Goal: Entertainment & Leisure: Consume media (video, audio)

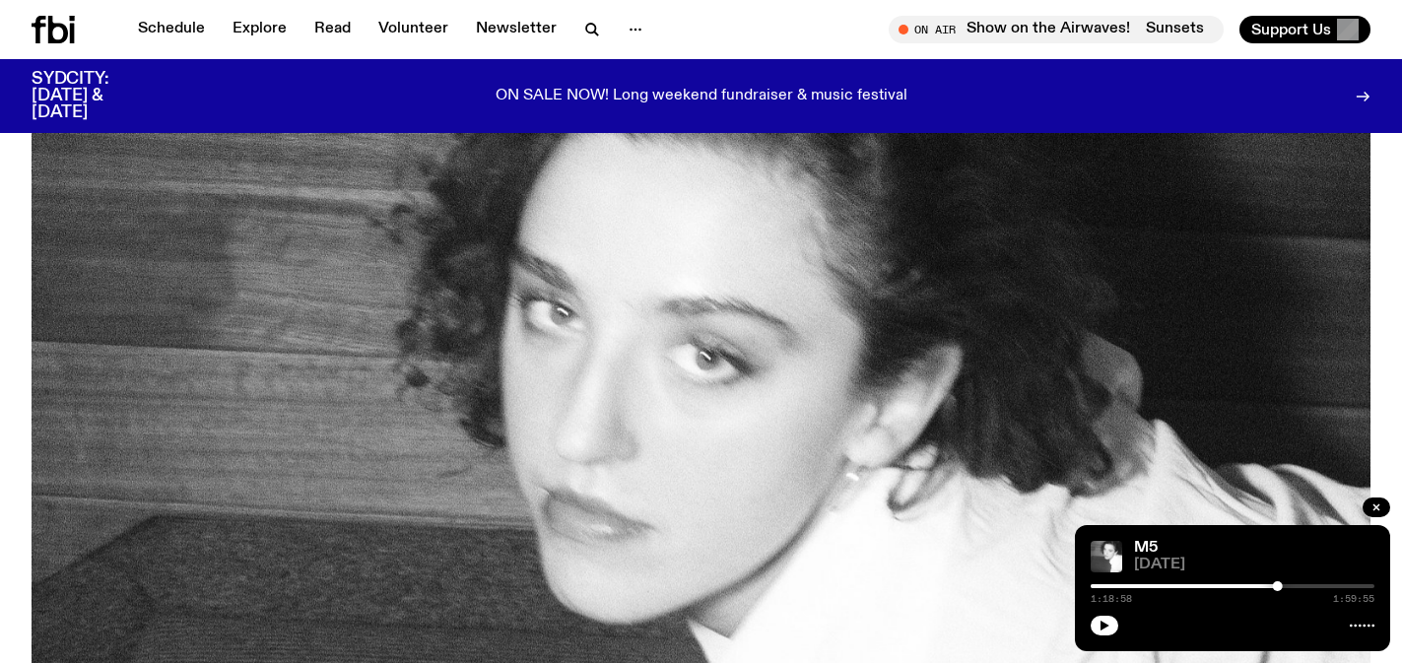
scroll to position [223, 0]
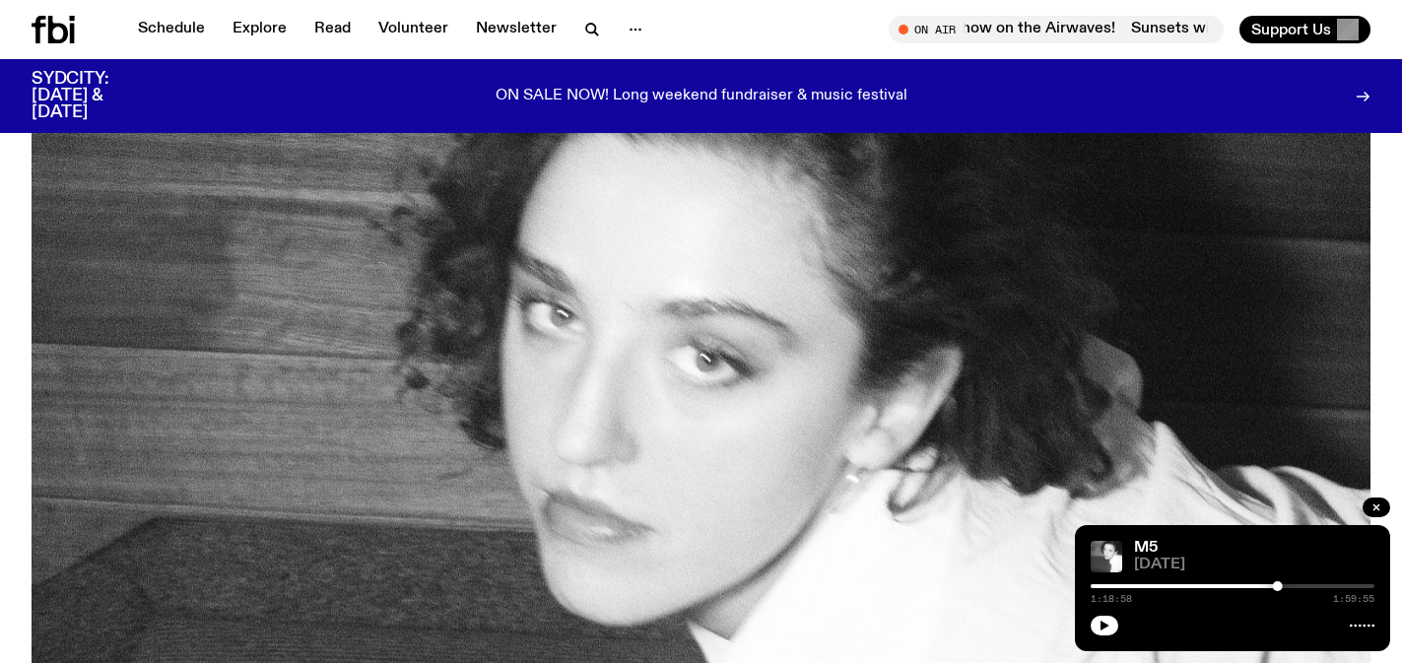
click at [60, 33] on icon at bounding box center [53, 30] width 43 height 28
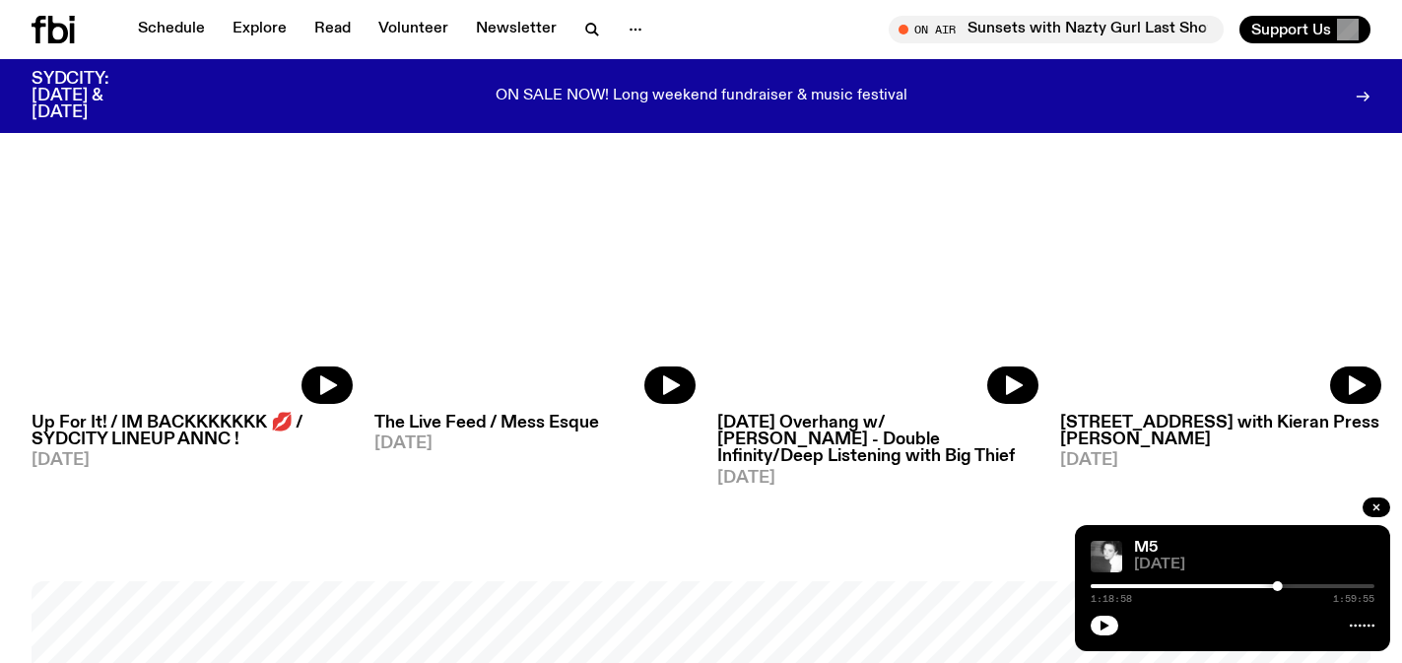
scroll to position [1131, 0]
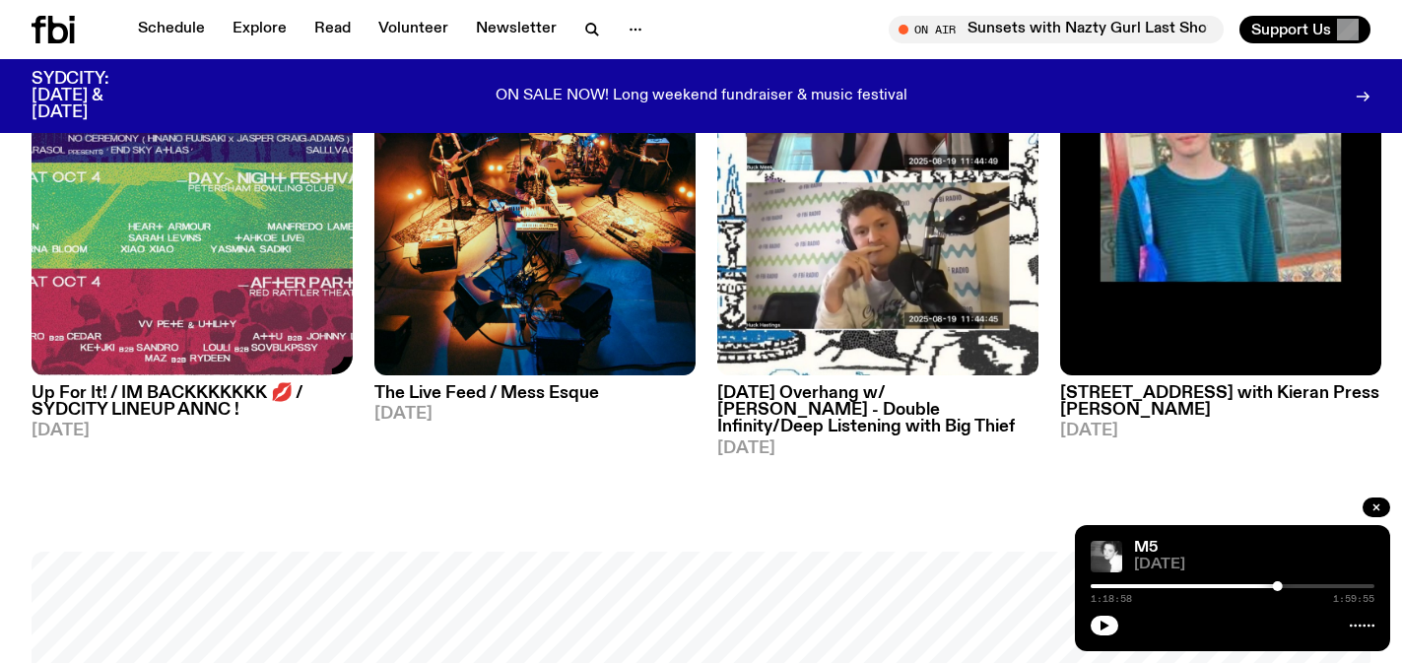
click at [224, 394] on h3 "Up For It! / IM BACKKKKKKK 💋 / SYDCITY LINEUP ANNC !" at bounding box center [192, 401] width 321 height 33
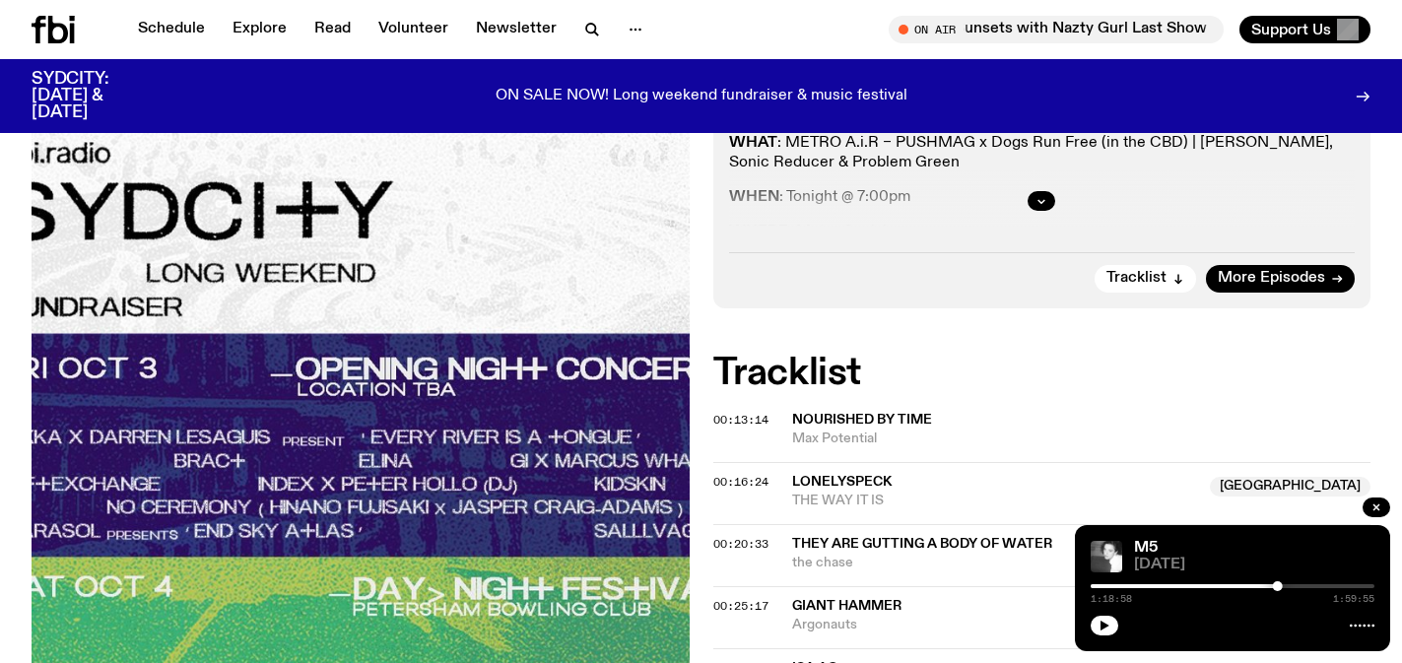
scroll to position [620, 0]
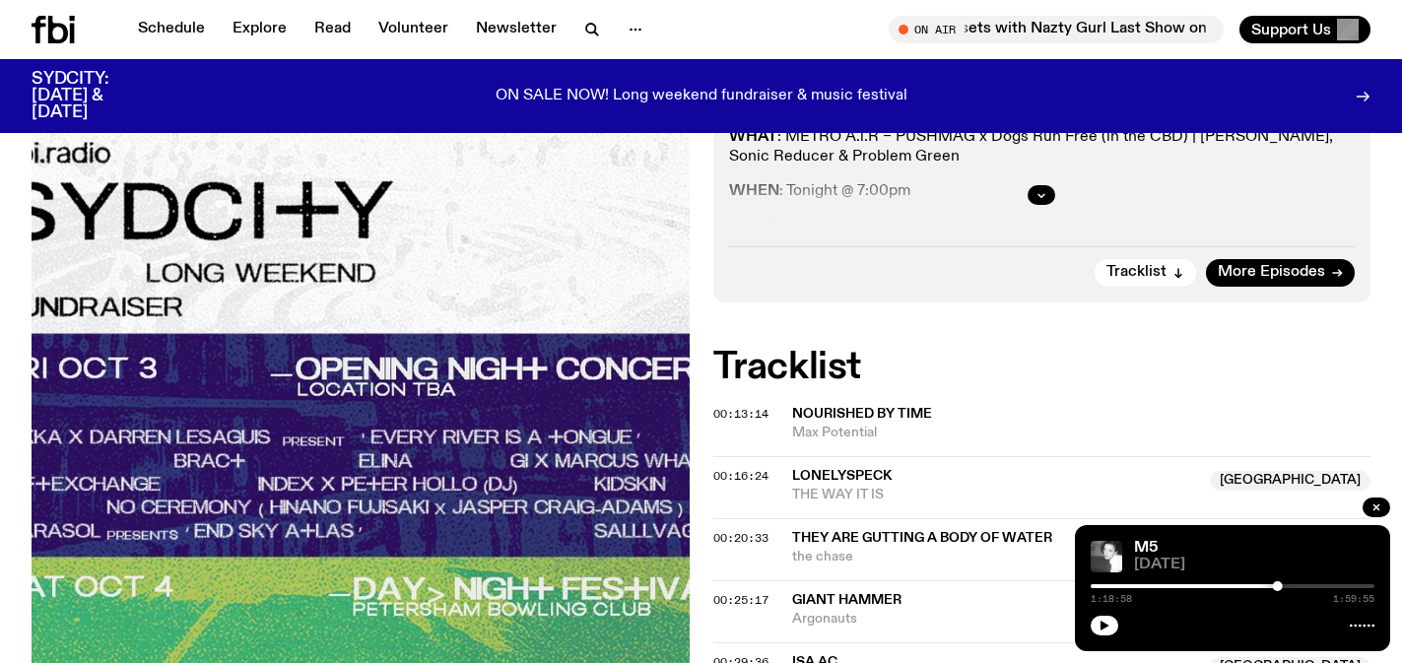
click at [728, 474] on span "00:16:24" at bounding box center [740, 476] width 55 height 16
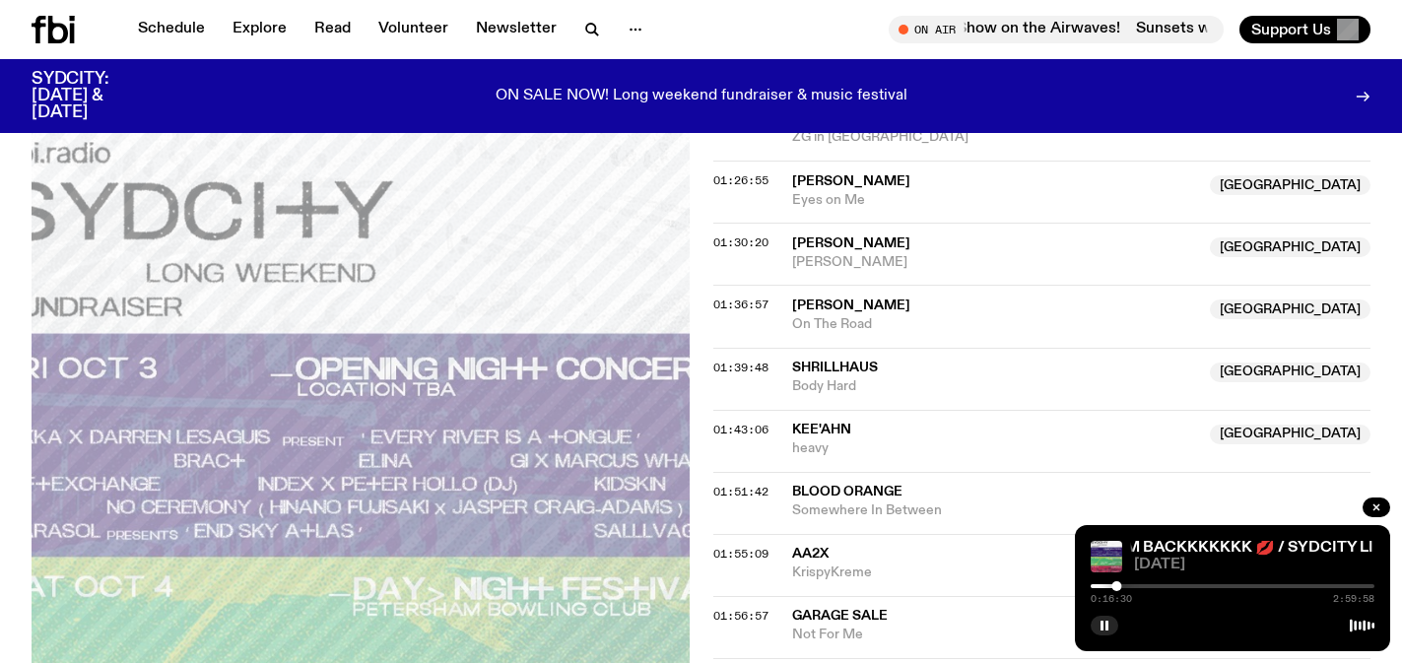
scroll to position [1910, 0]
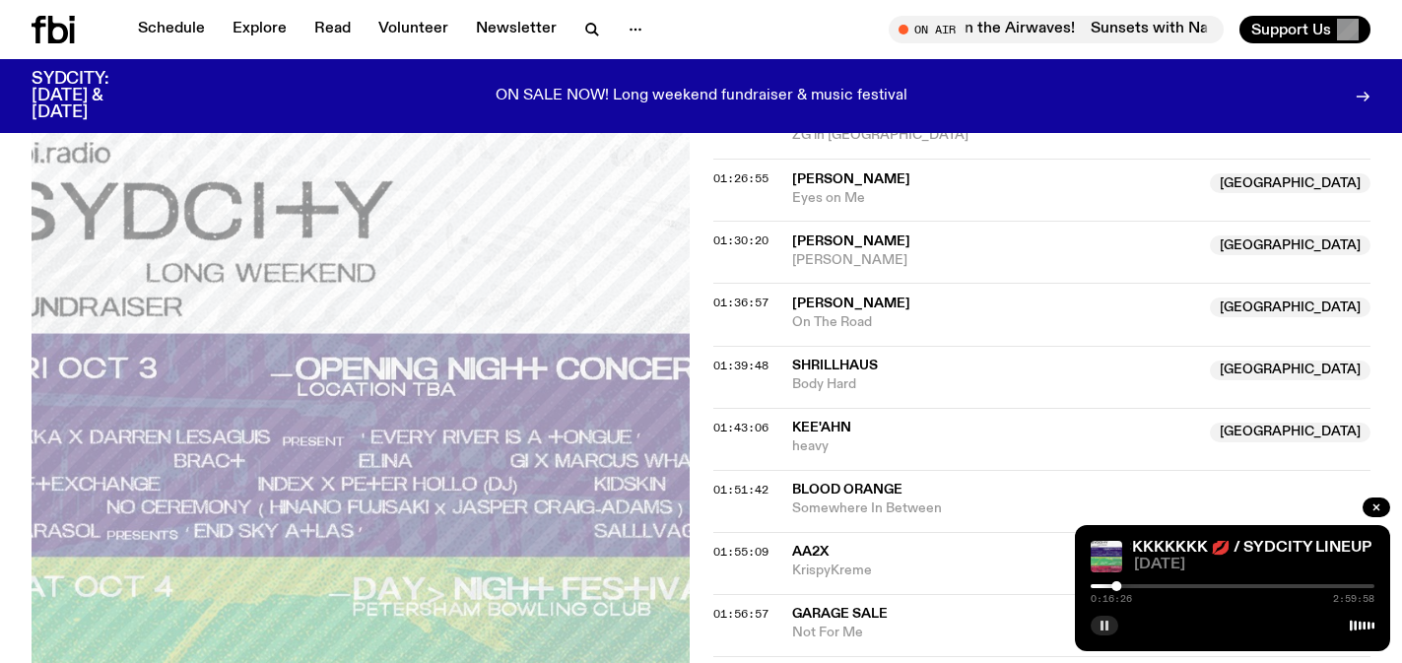
click at [1102, 624] on rect "button" at bounding box center [1101, 626] width 3 height 10
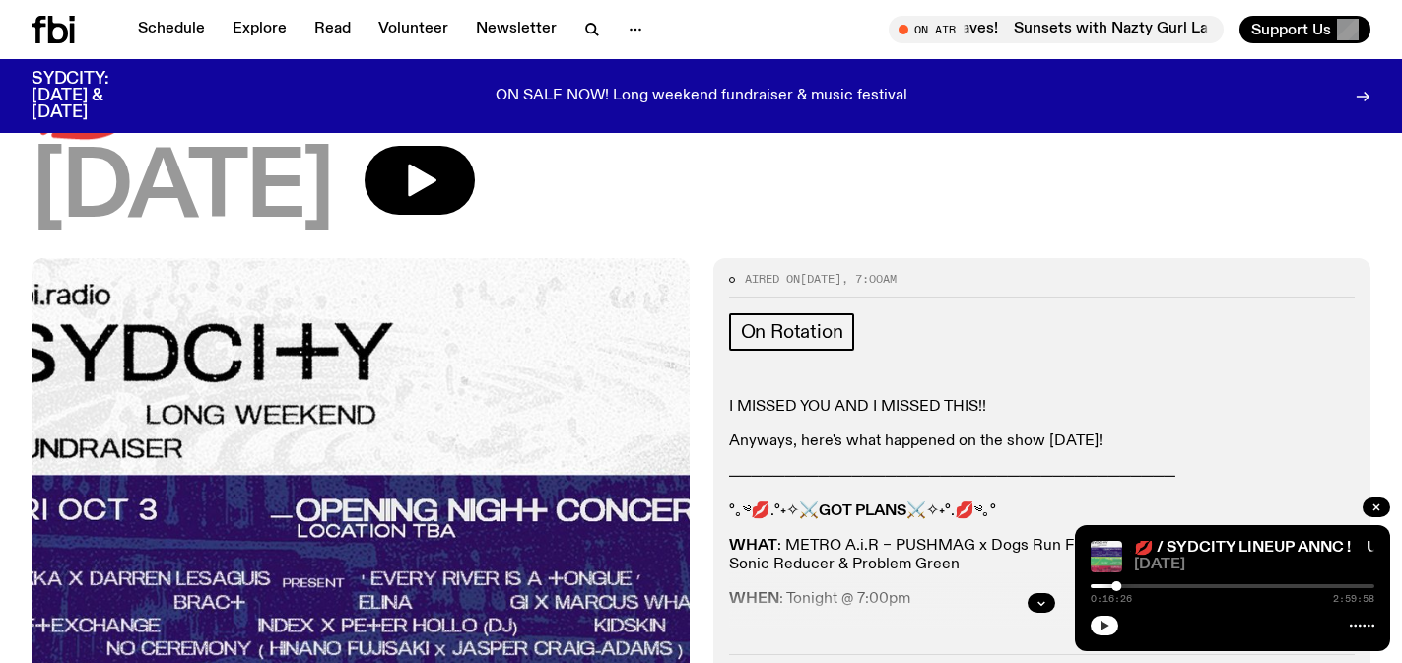
scroll to position [326, 0]
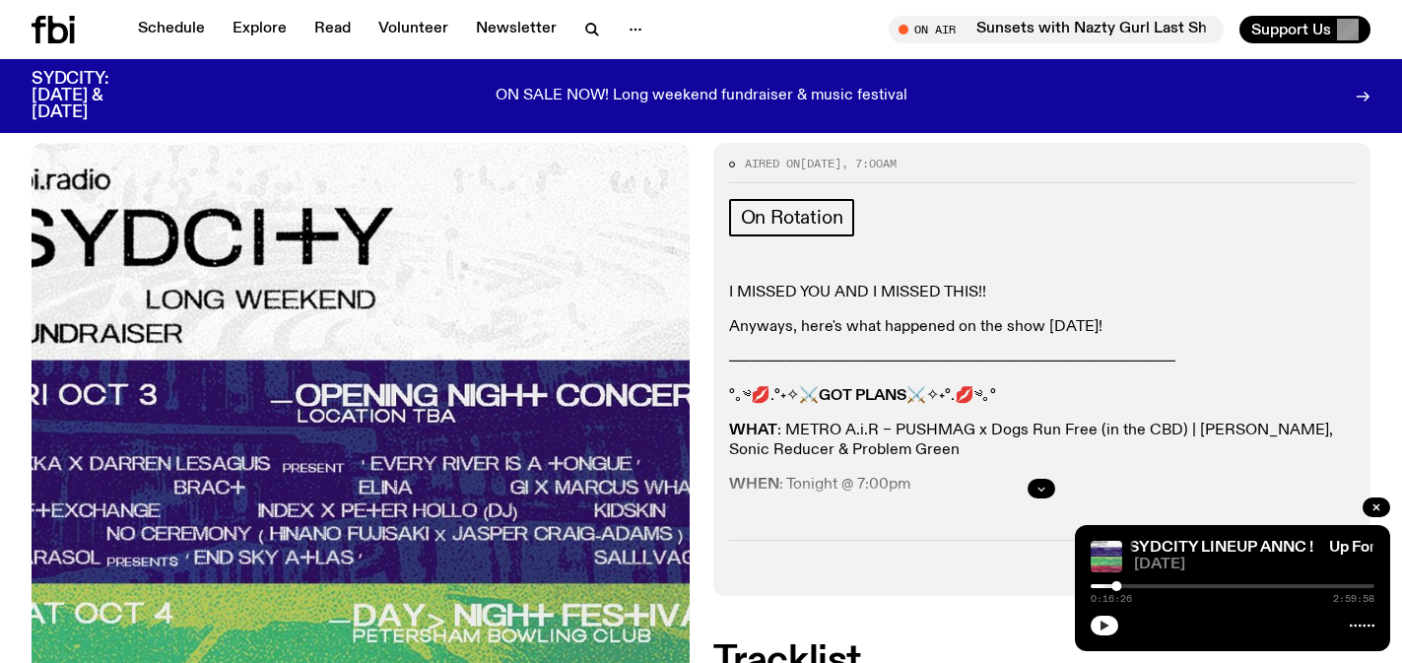
click at [1037, 483] on icon "button" at bounding box center [1041, 489] width 12 height 12
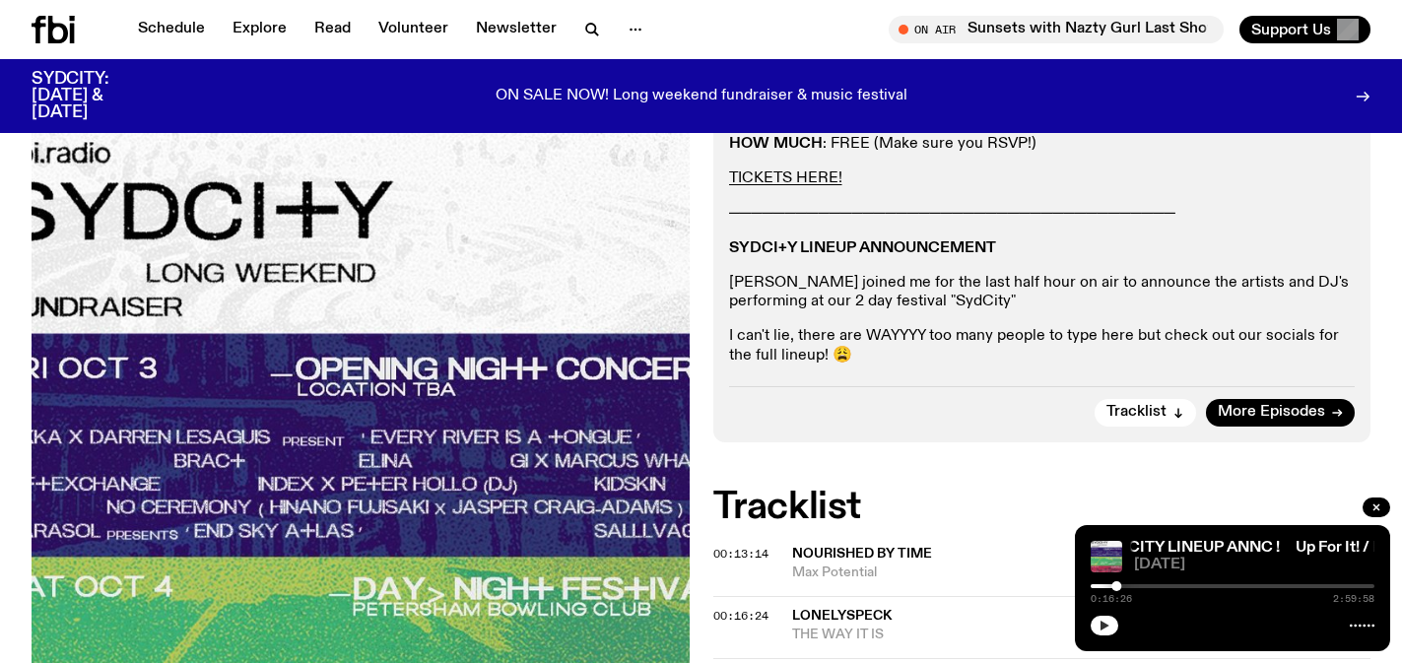
scroll to position [748, 0]
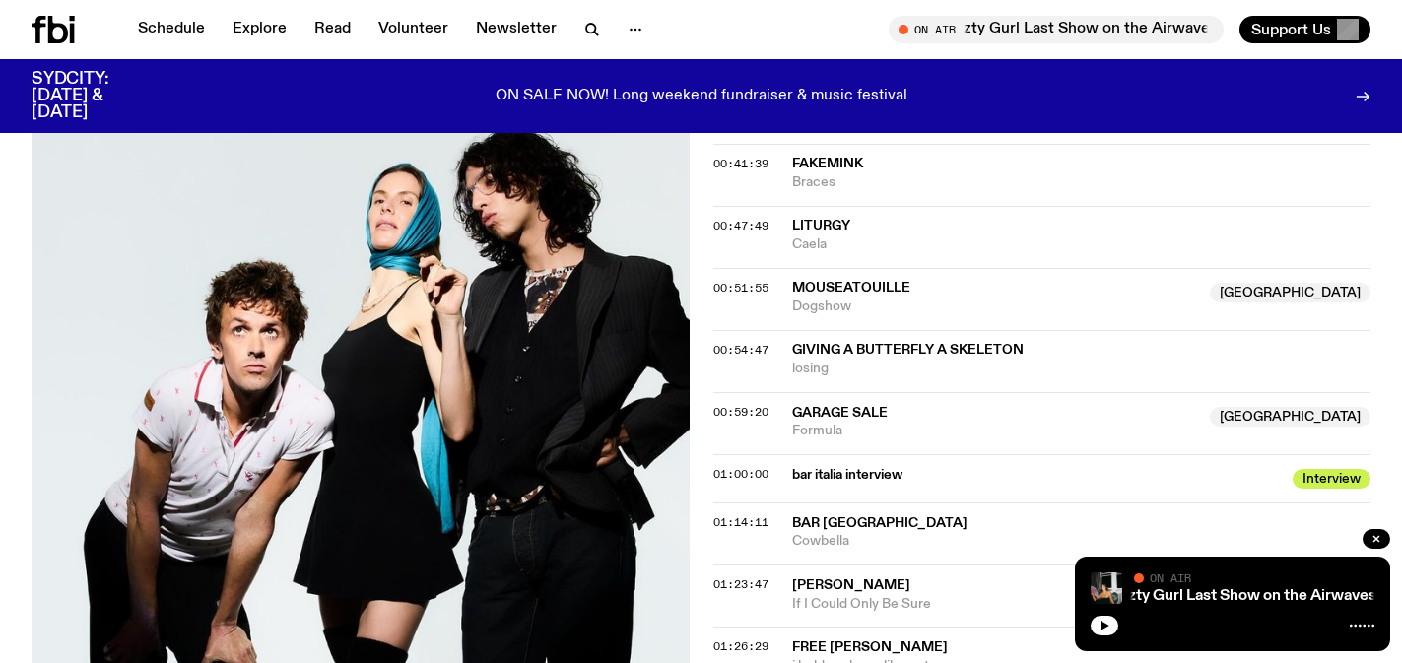
scroll to position [1556, 0]
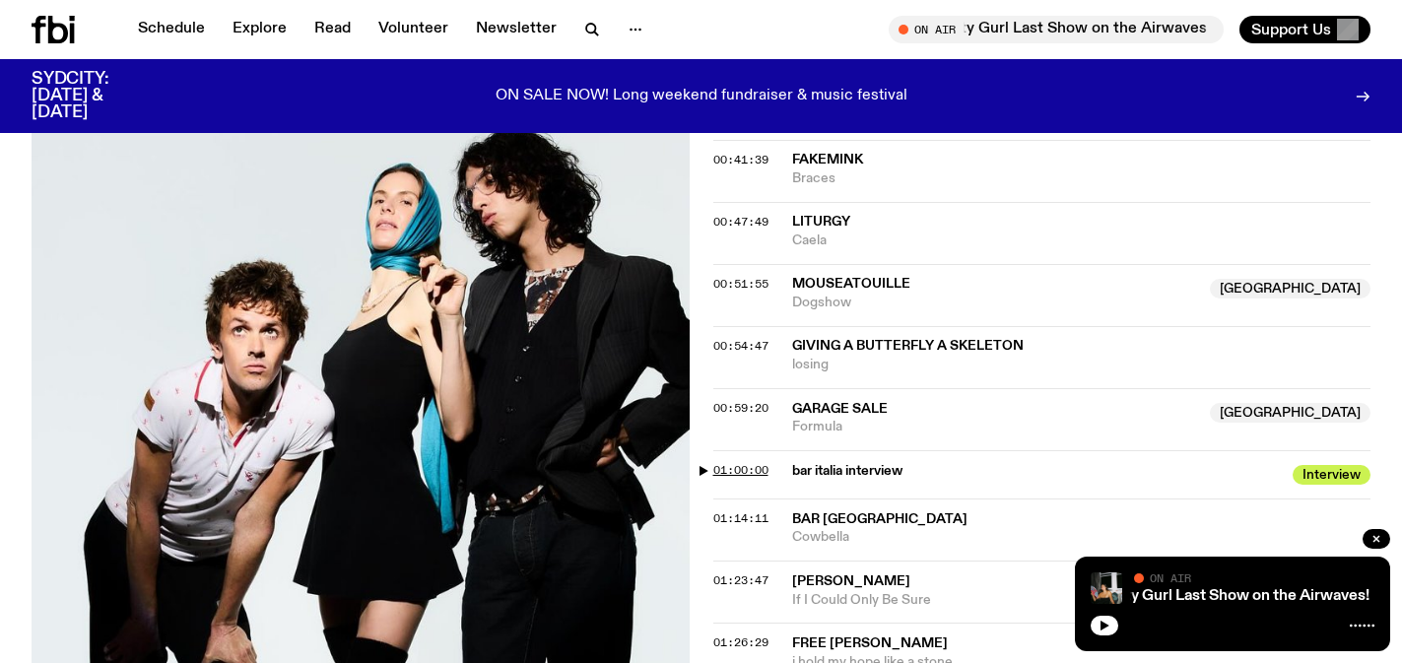
click at [747, 462] on span "01:00:00" at bounding box center [740, 470] width 55 height 16
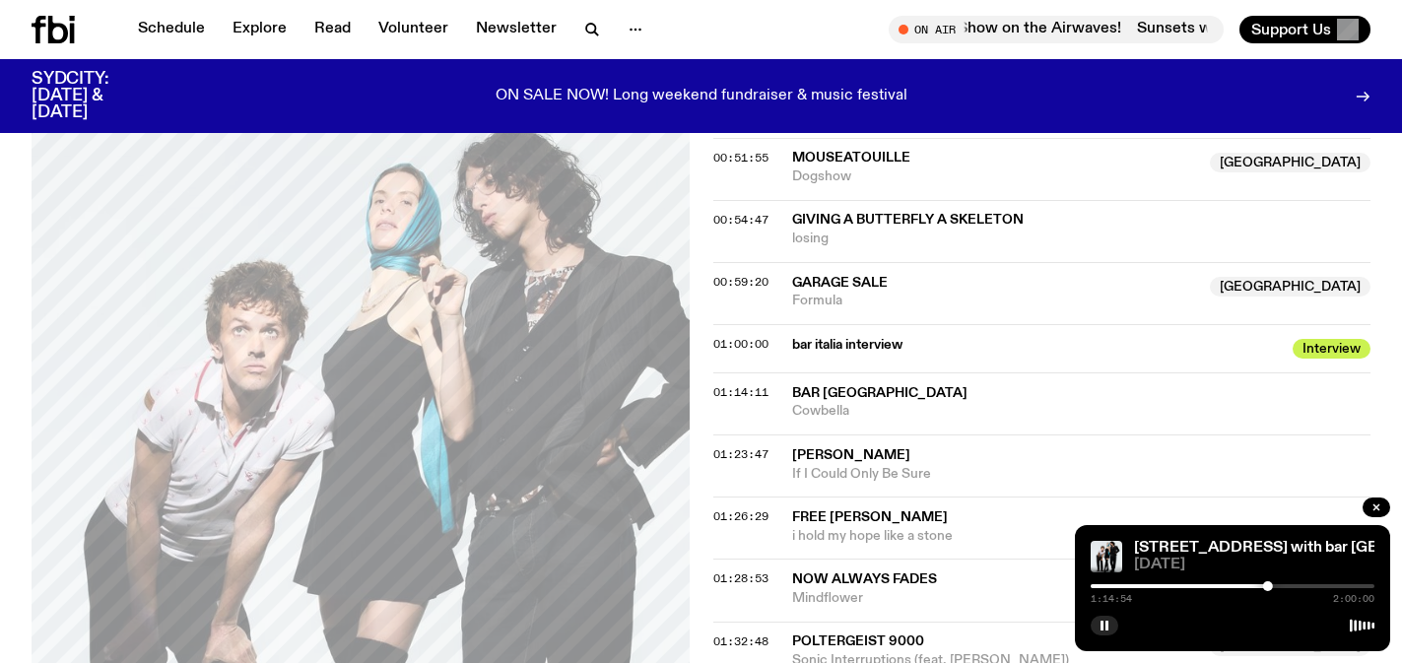
scroll to position [1684, 0]
click at [1109, 626] on icon "button" at bounding box center [1104, 626] width 12 height 12
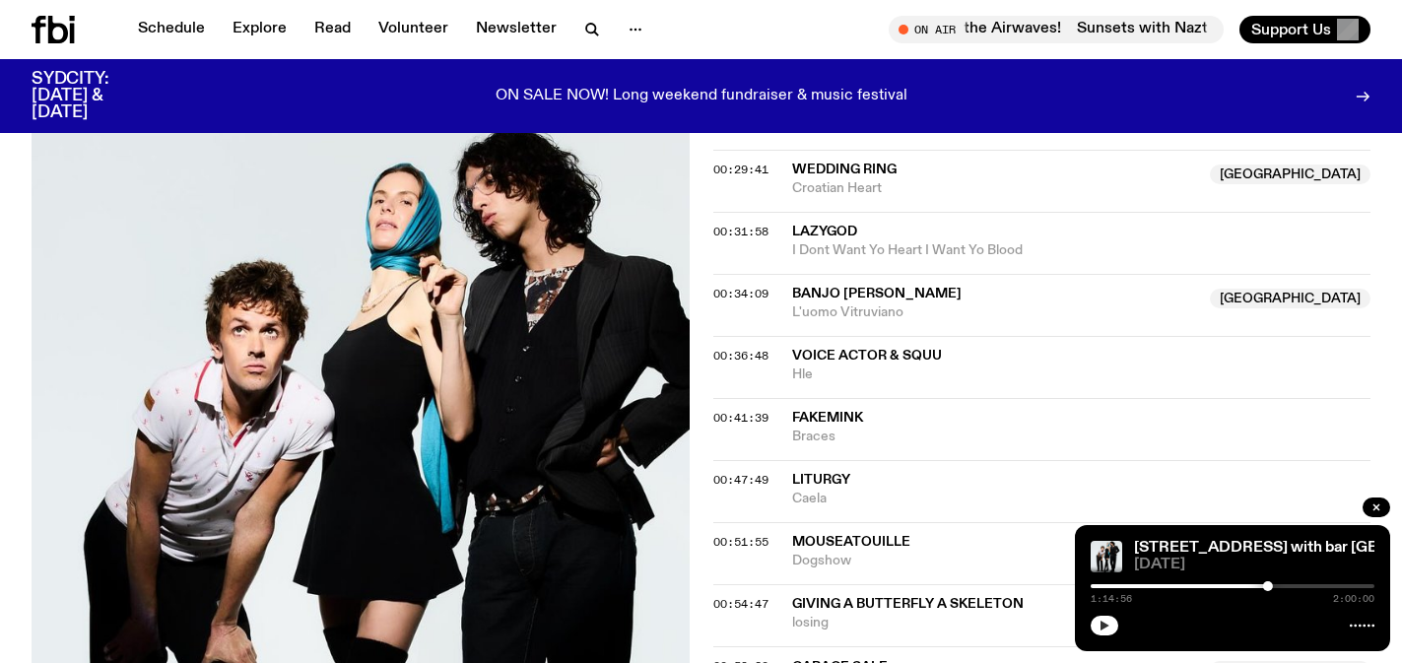
scroll to position [1995, 0]
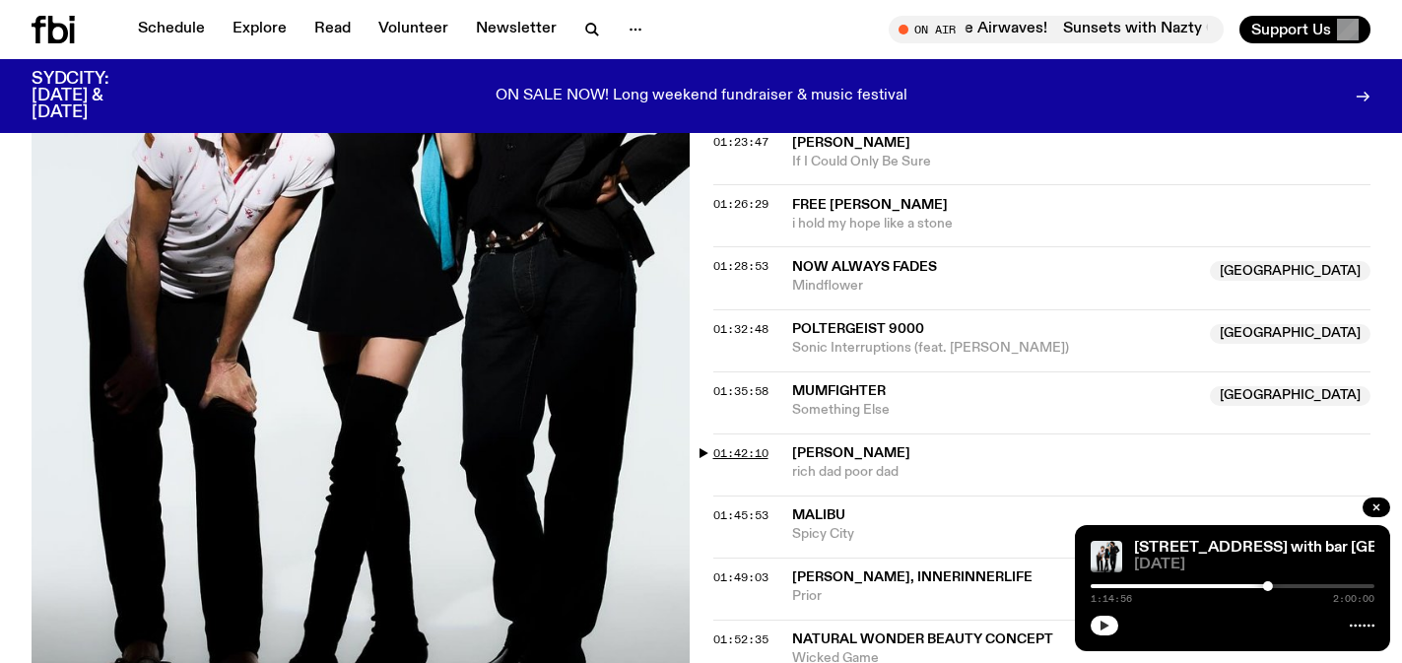
click at [734, 445] on span "01:42:10" at bounding box center [740, 453] width 55 height 16
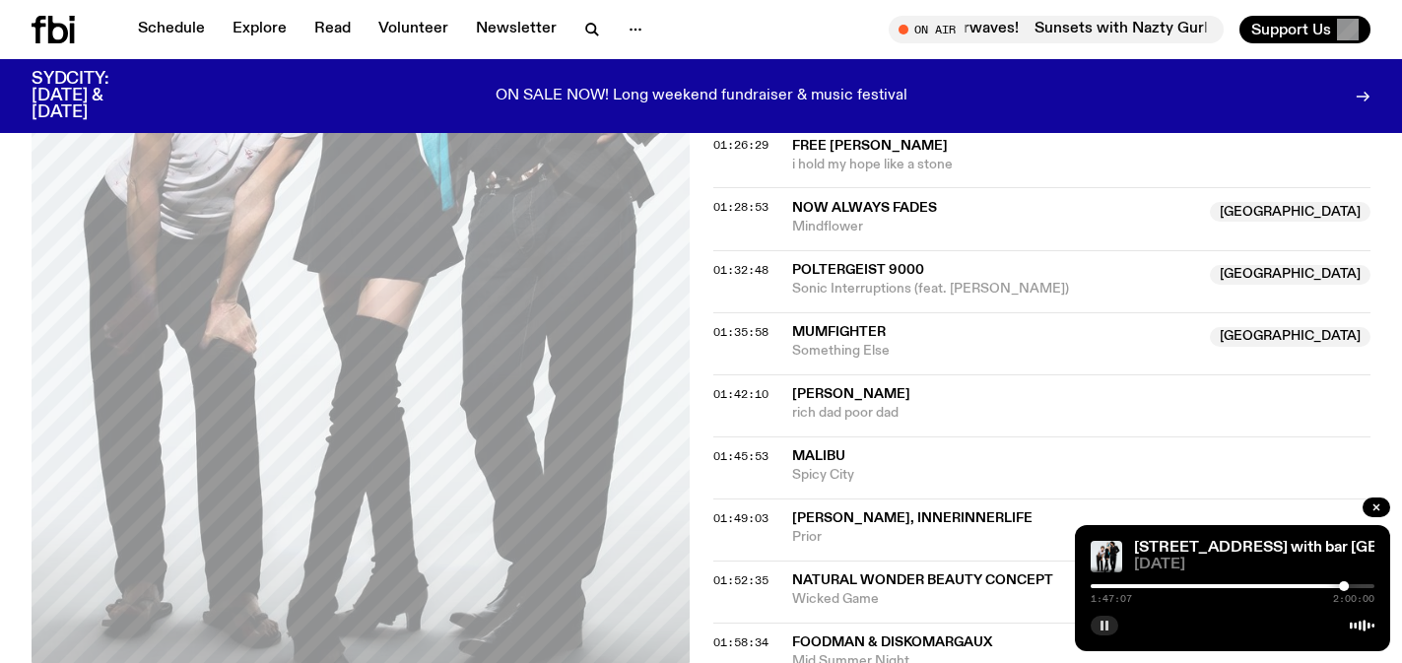
scroll to position [2060, 0]
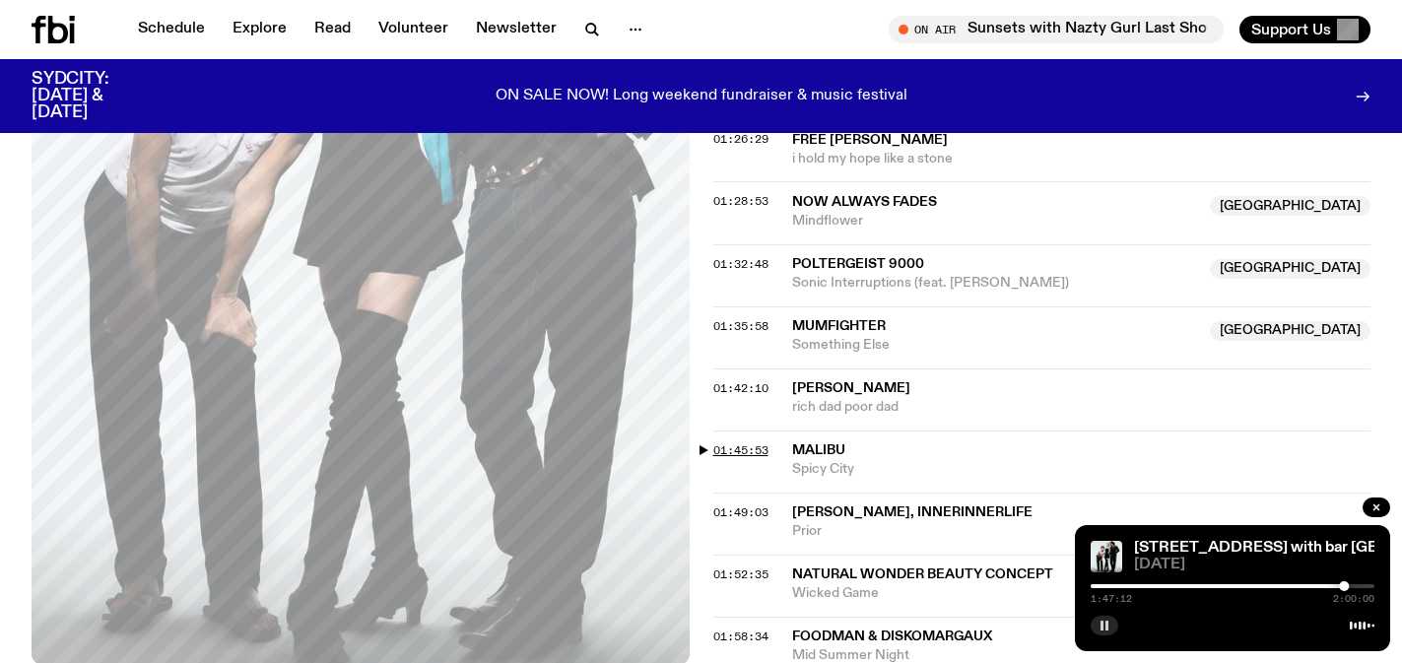
click at [760, 442] on span "01:45:53" at bounding box center [740, 450] width 55 height 16
